Goal: Obtain resource: Download file/media

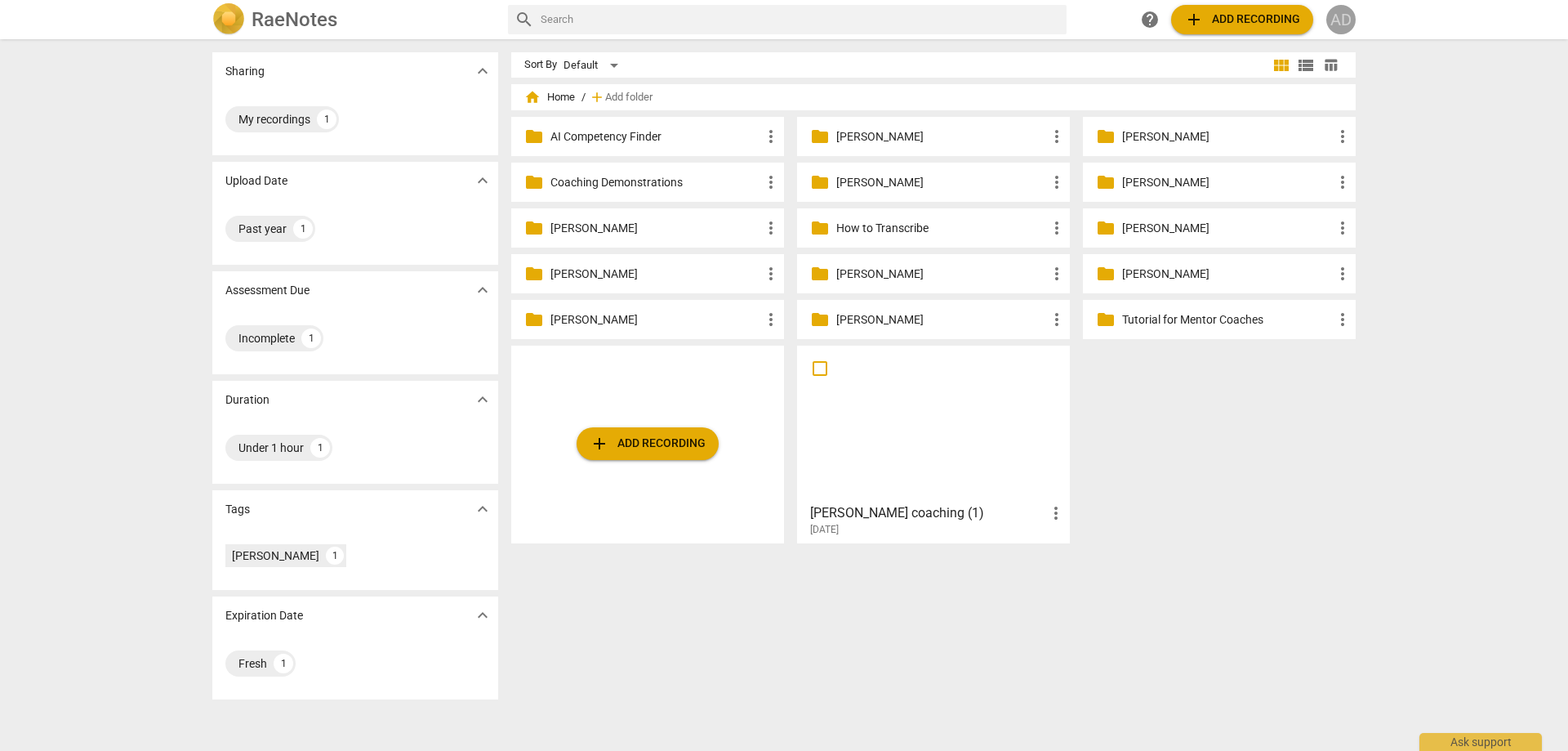
click at [1340, 30] on div "AD" at bounding box center [1341, 19] width 29 height 29
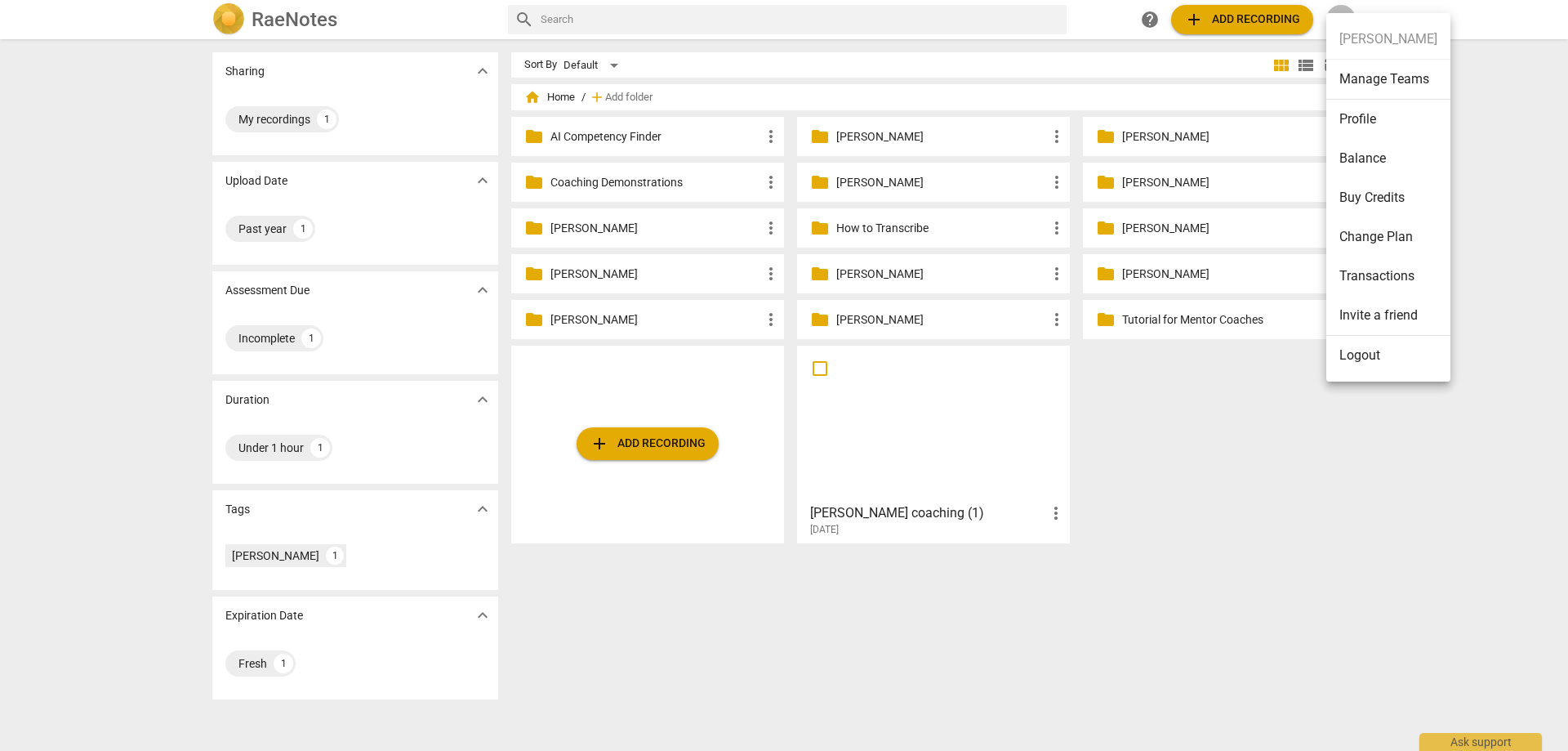
click at [1350, 123] on li "Profile" at bounding box center [1389, 119] width 125 height 39
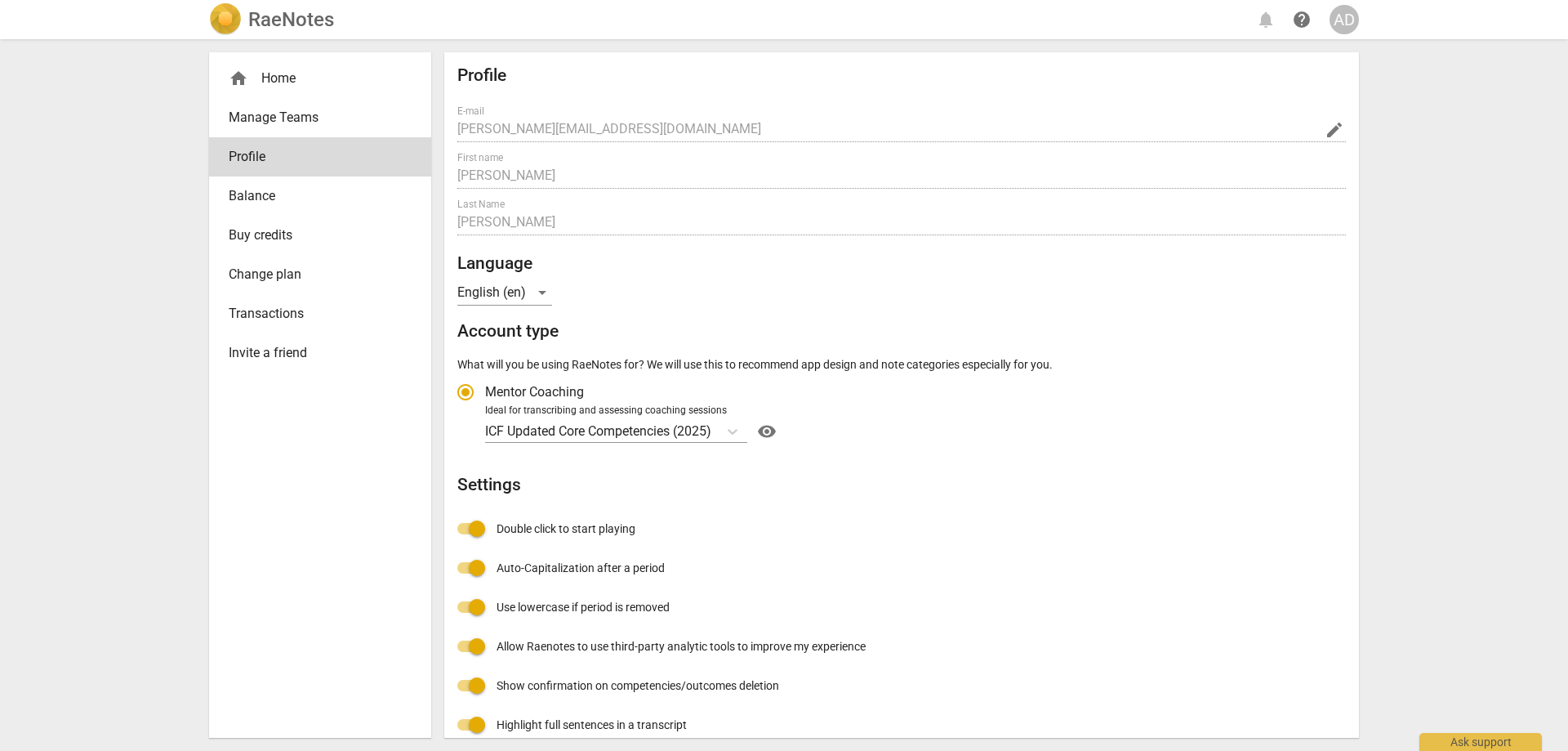
radio input "false"
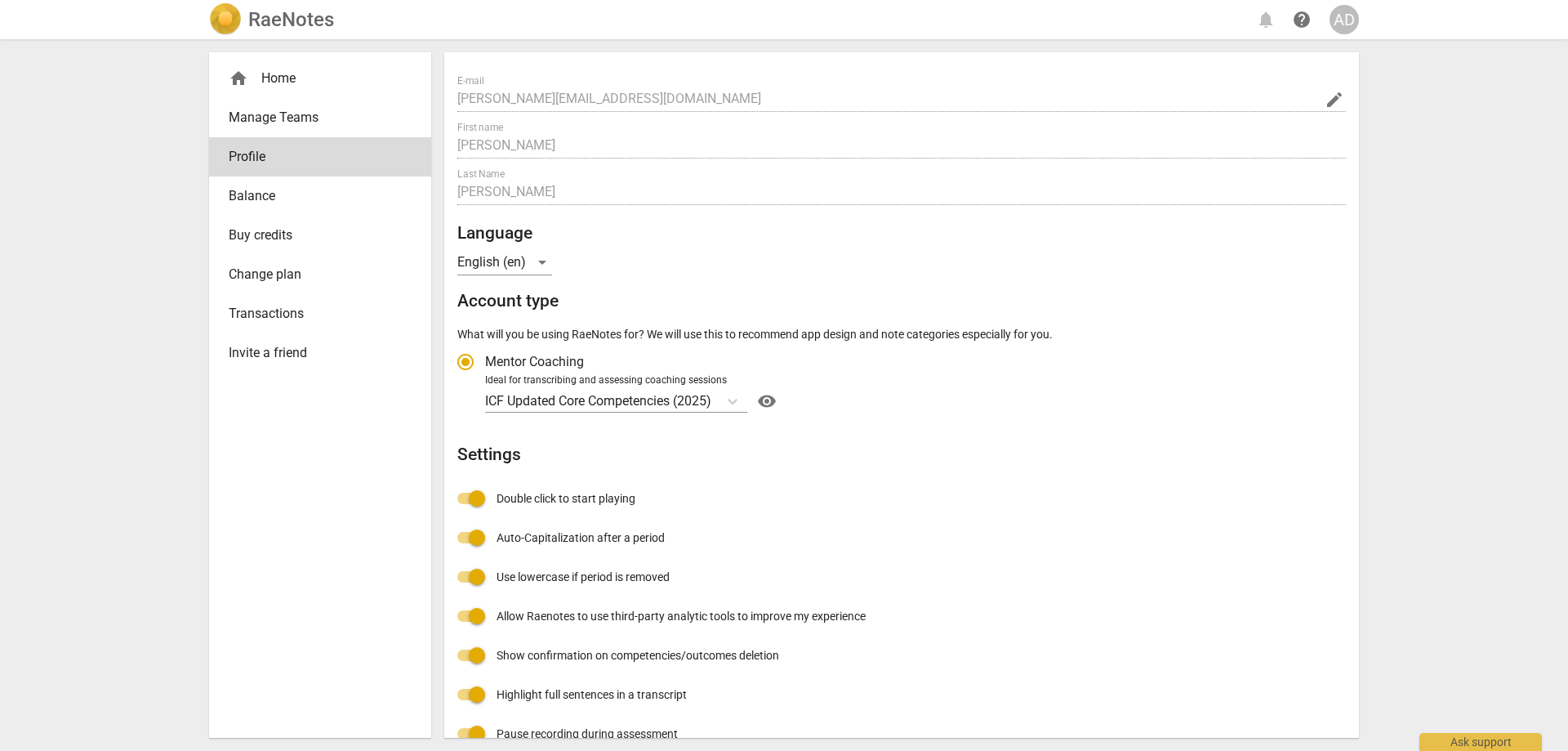
scroll to position [58, 0]
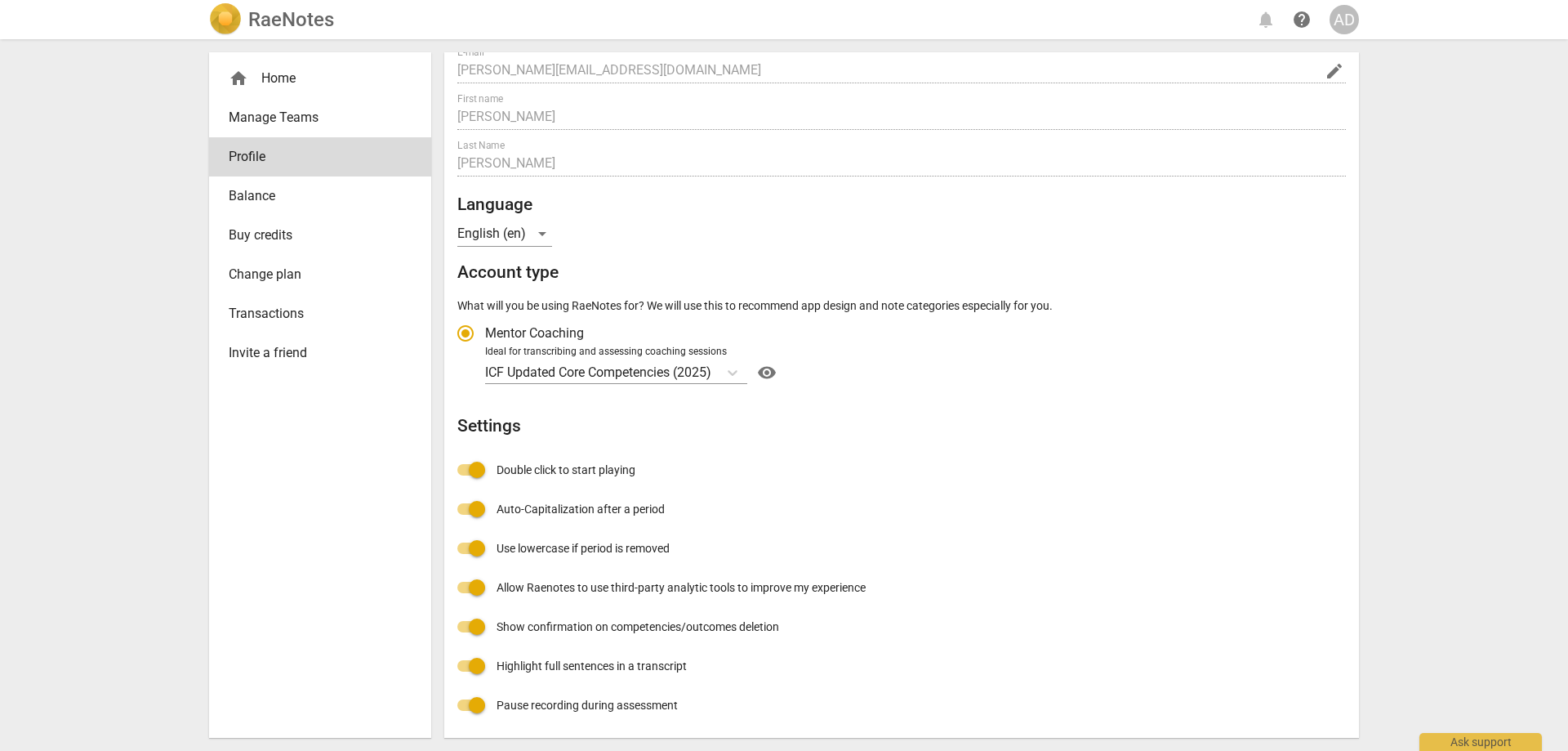
click at [850, 483] on div "Profile E-mail [PERSON_NAME][EMAIL_ADDRESS][DOMAIN_NAME] edit First name [PERSO…" at bounding box center [902, 366] width 889 height 718
click at [283, 65] on div "home Home" at bounding box center [320, 78] width 222 height 39
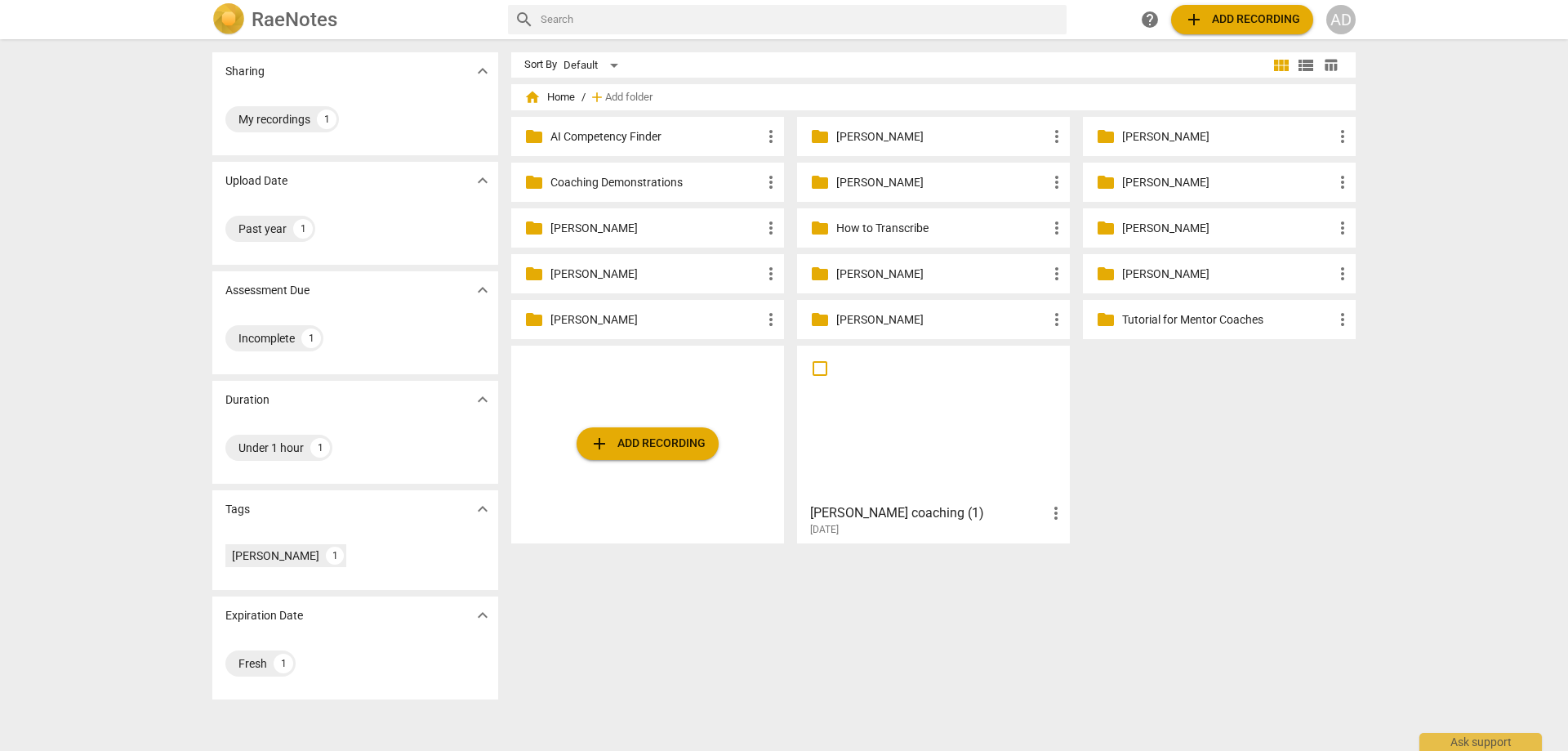
click at [857, 321] on p "[PERSON_NAME]" at bounding box center [942, 320] width 211 height 18
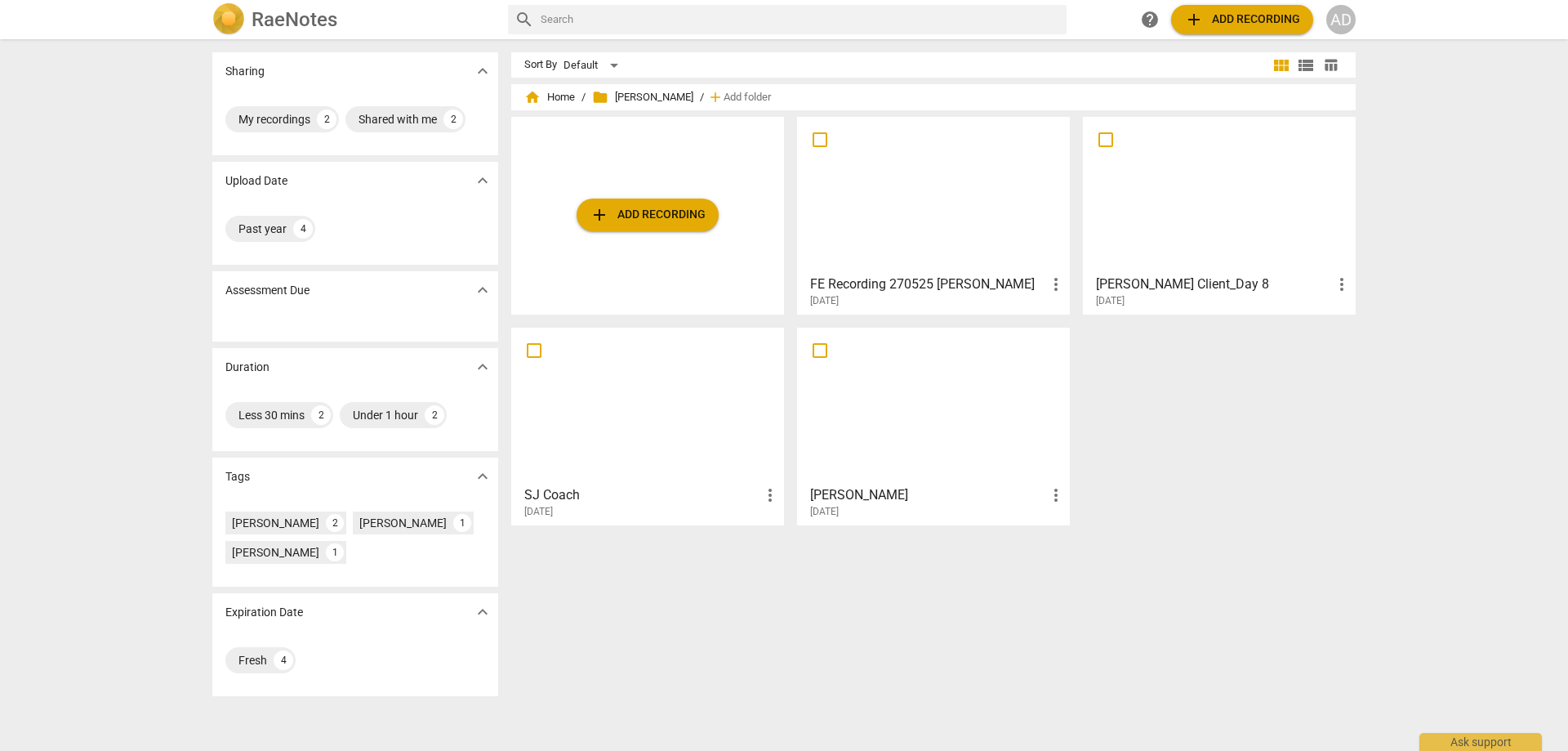
click at [1297, 69] on span "view_list" at bounding box center [1306, 65] width 19 height 19
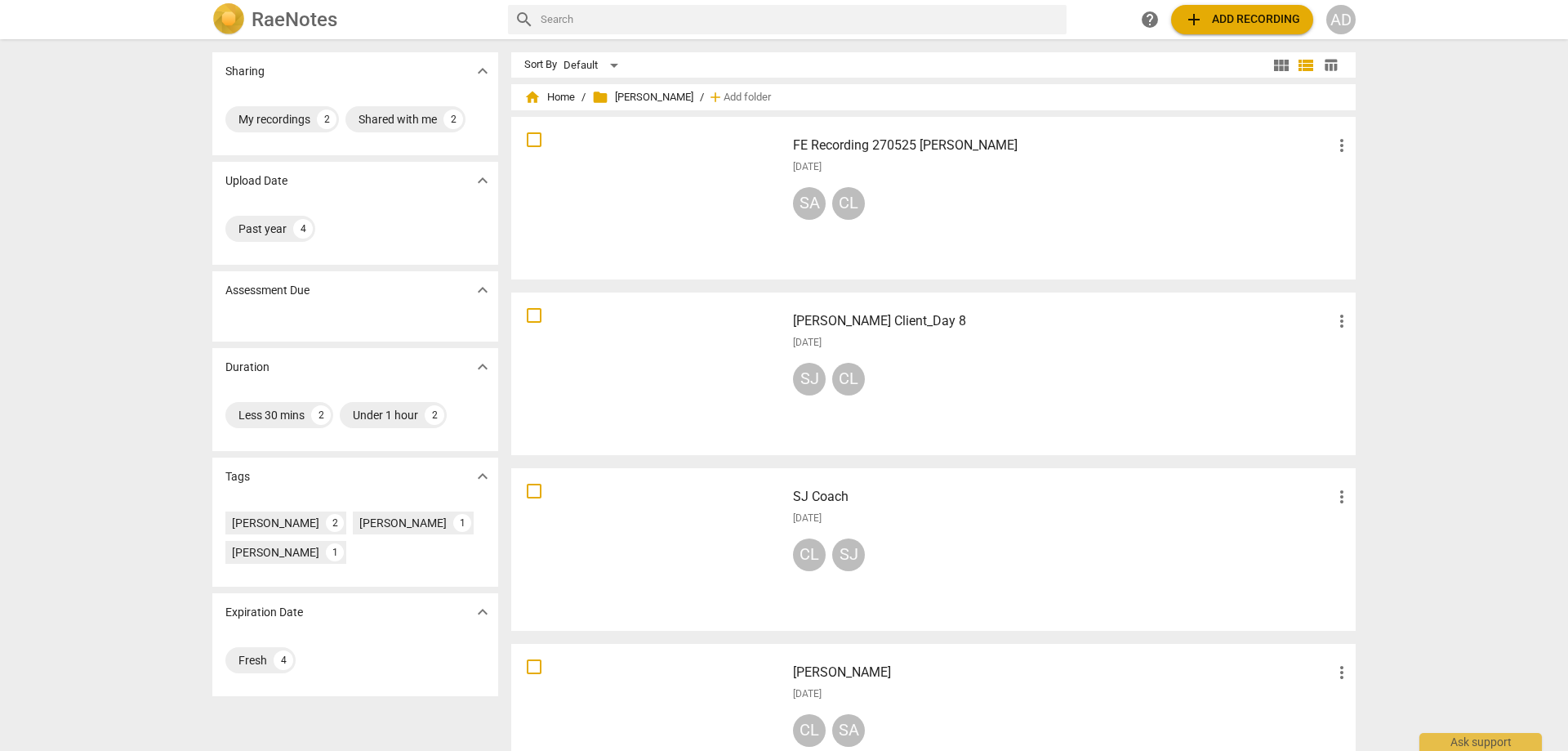
click at [1332, 64] on span "table_chart" at bounding box center [1332, 65] width 16 height 16
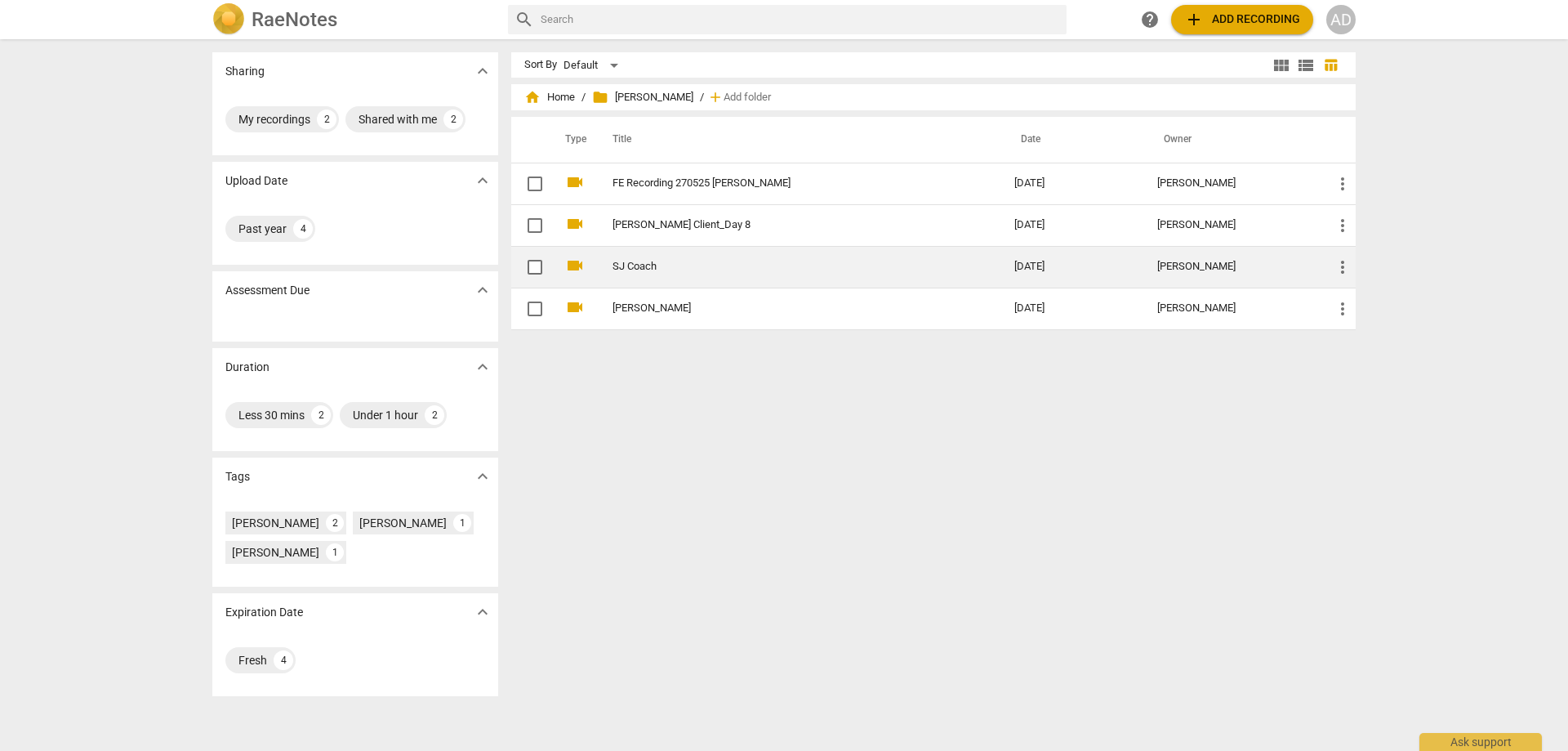
click at [639, 268] on link "SJ Coach" at bounding box center [784, 267] width 343 height 13
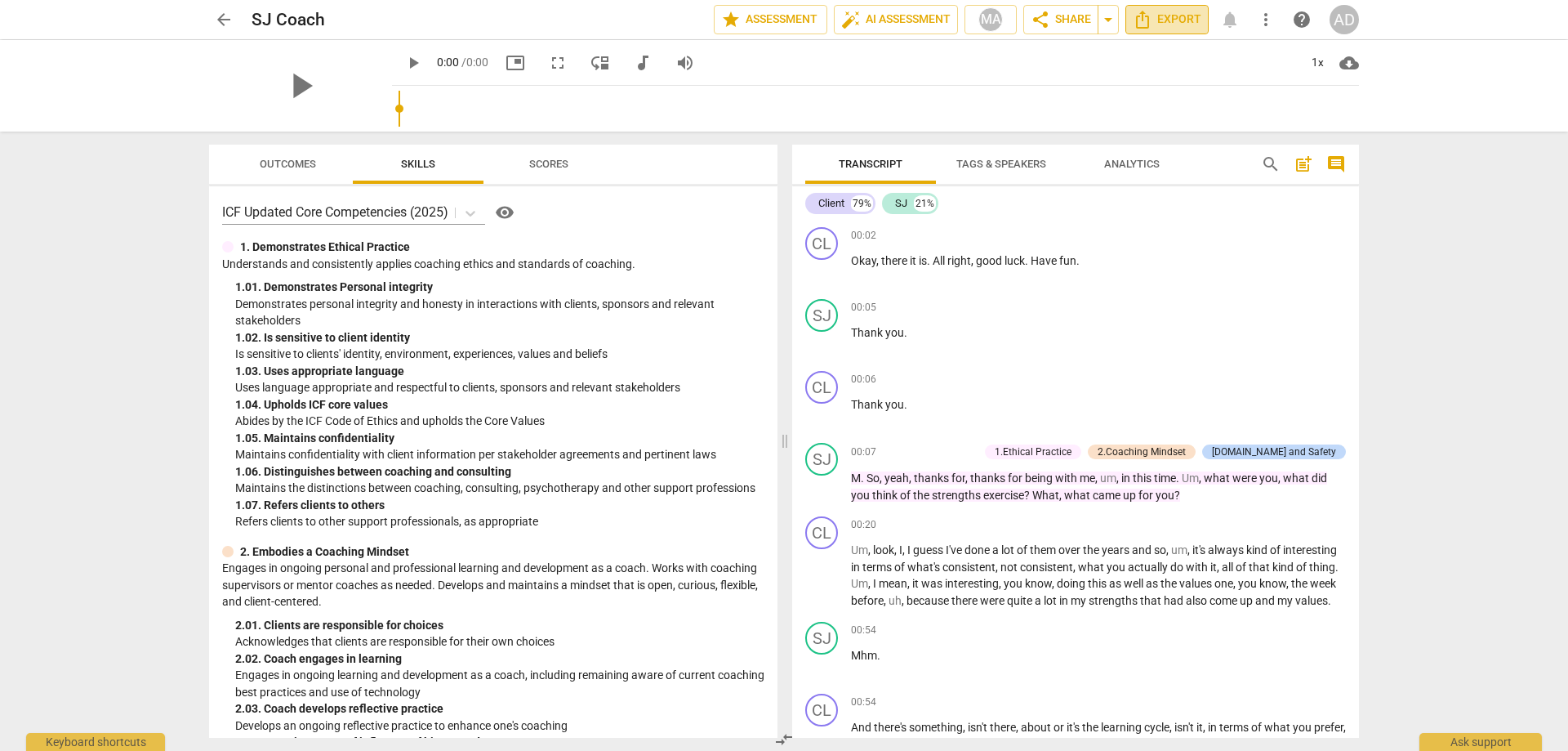
click at [1170, 16] on span "Export" at bounding box center [1167, 19] width 69 height 19
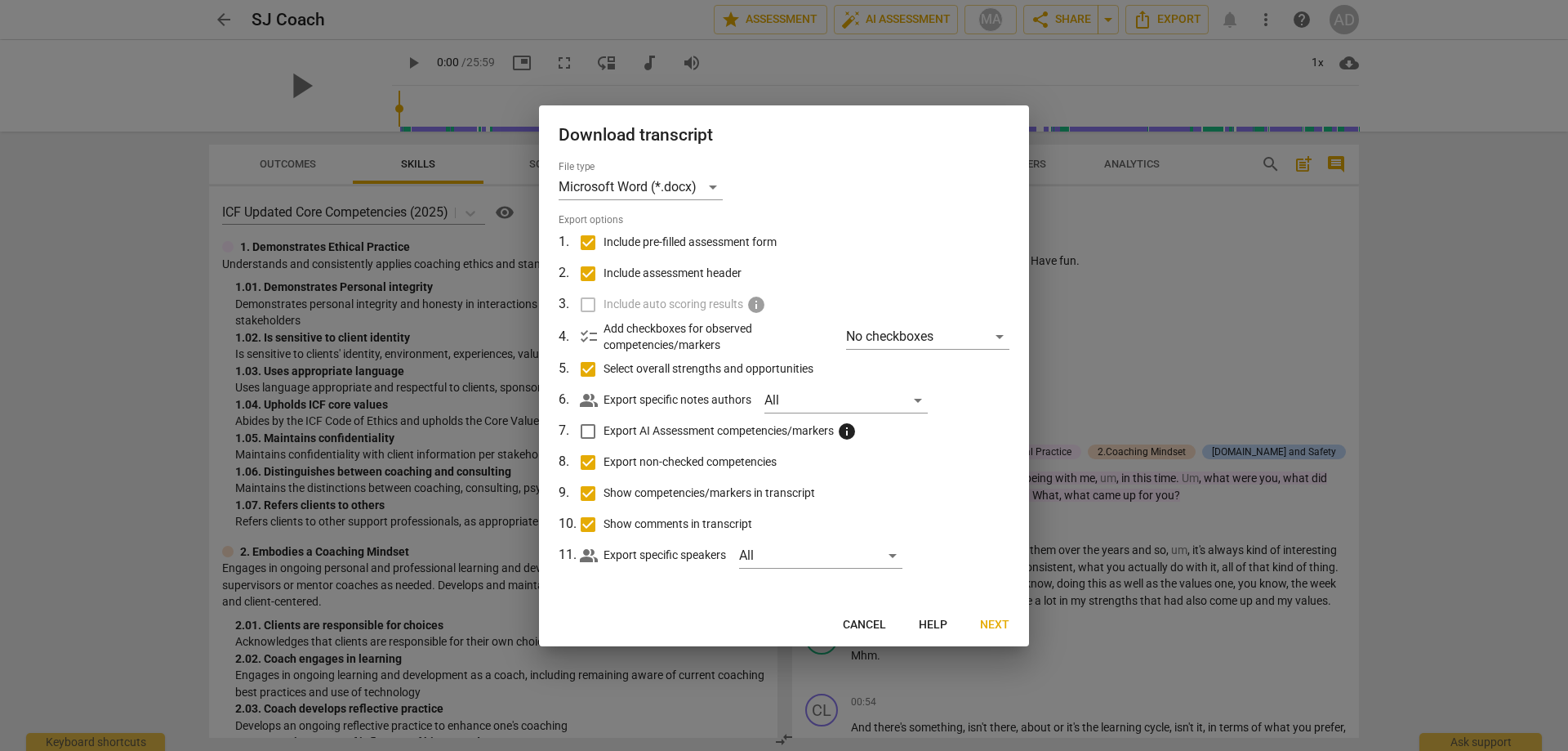
click at [587, 339] on span "checklist" at bounding box center [588, 337] width 19 height 19
click at [998, 340] on div "No checkboxes" at bounding box center [928, 337] width 163 height 26
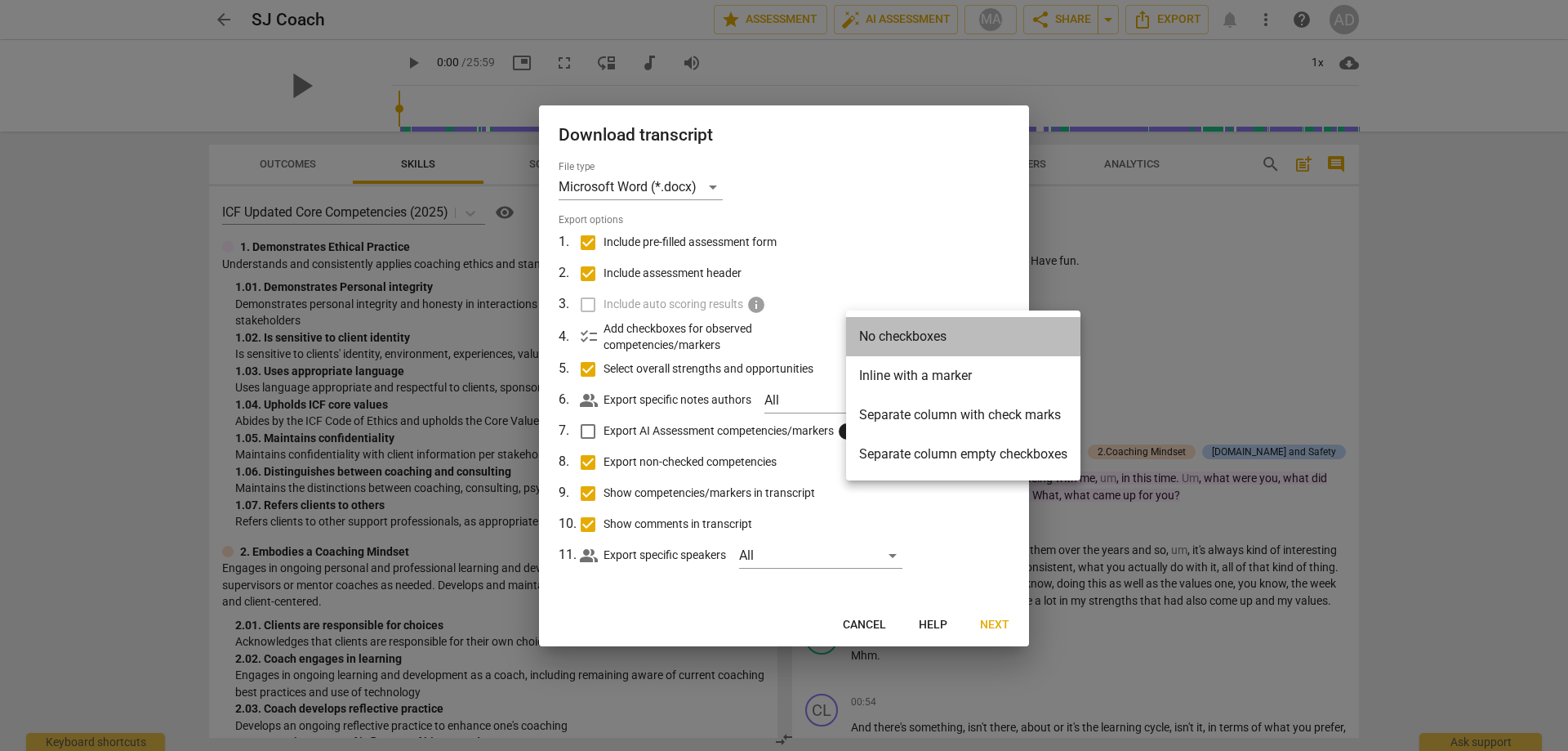
click at [893, 335] on li "No checkboxes" at bounding box center [963, 337] width 234 height 39
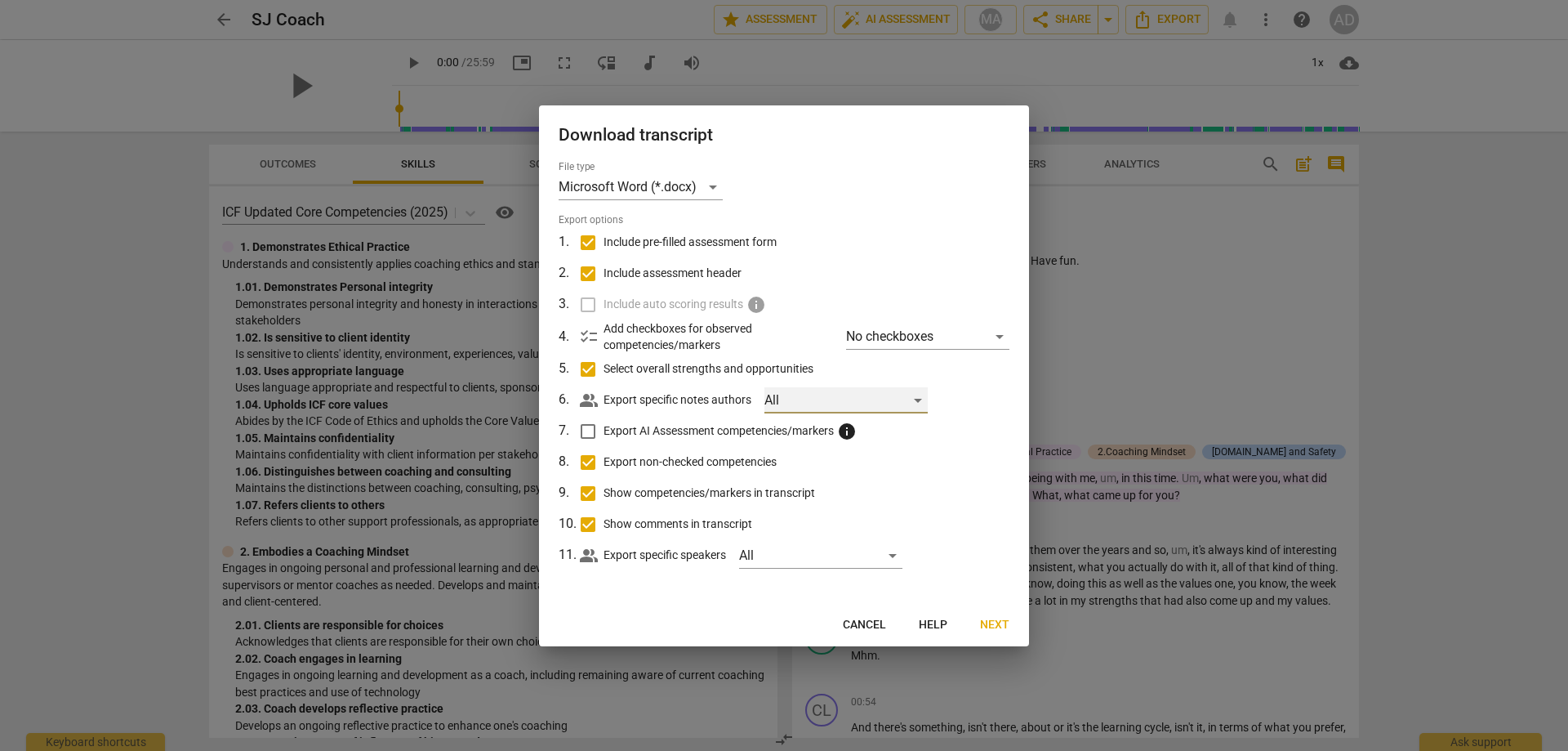
click at [915, 399] on div "All" at bounding box center [846, 400] width 163 height 26
click at [944, 431] on div at bounding box center [784, 376] width 1568 height 751
click at [589, 522] on input "Show comments in transcript" at bounding box center [588, 524] width 31 height 31
click at [892, 555] on div "All" at bounding box center [821, 555] width 163 height 26
click at [941, 496] on div at bounding box center [784, 376] width 1568 height 751
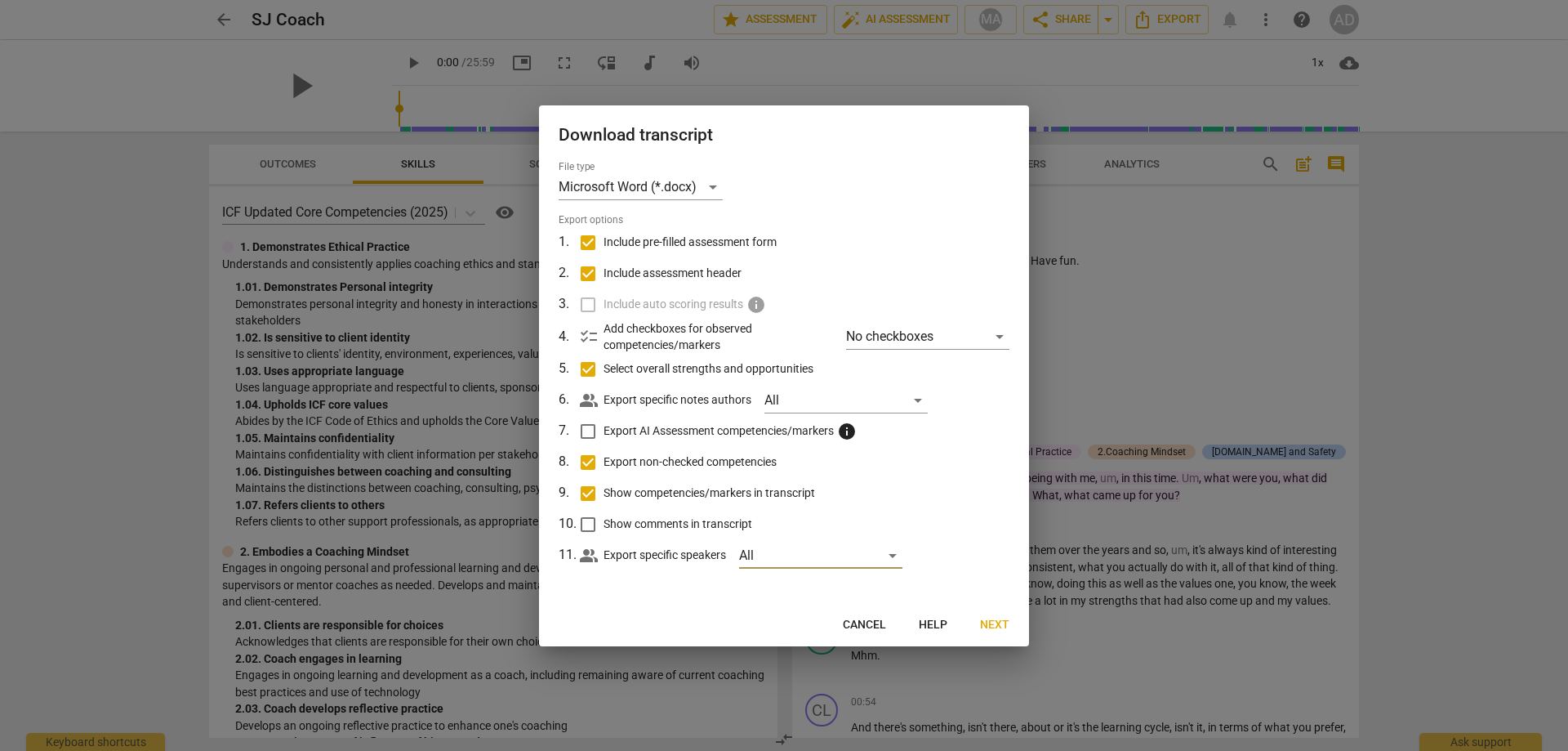
click at [874, 621] on span "Cancel" at bounding box center [865, 625] width 44 height 17
checkbox input "true"
